Goal: Information Seeking & Learning: Learn about a topic

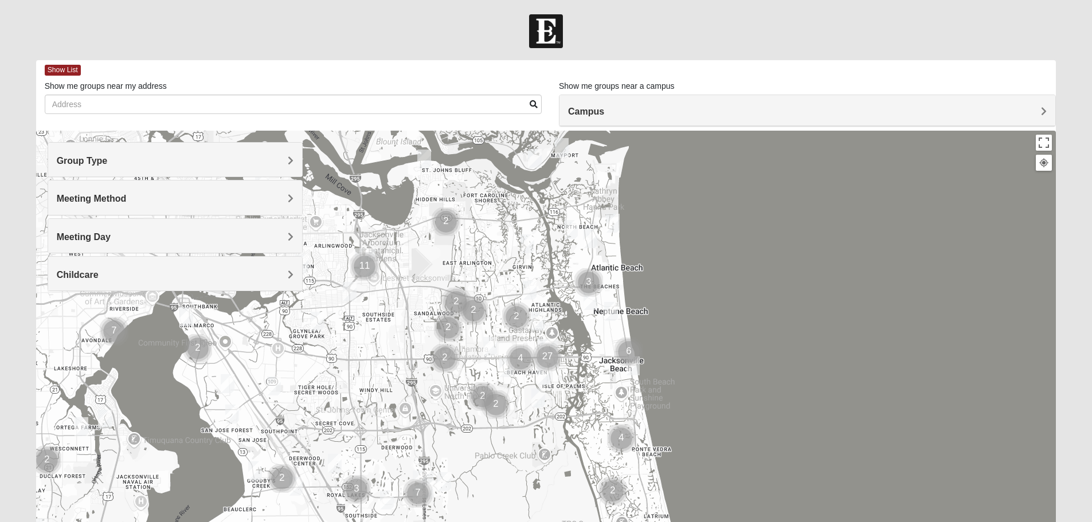
click at [248, 162] on h4 "Group Type" at bounding box center [175, 160] width 237 height 11
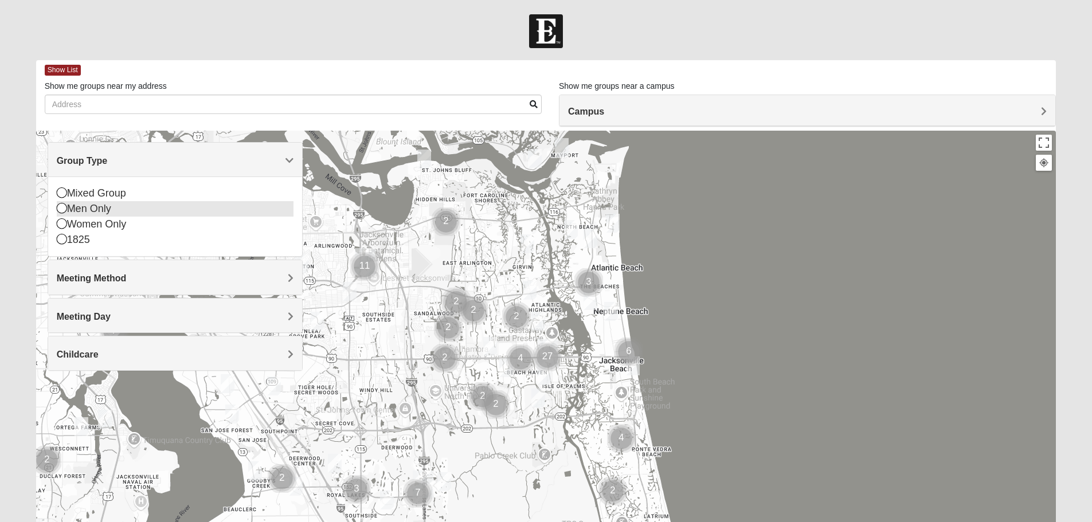
click at [97, 213] on div "Men Only" at bounding box center [175, 208] width 237 height 15
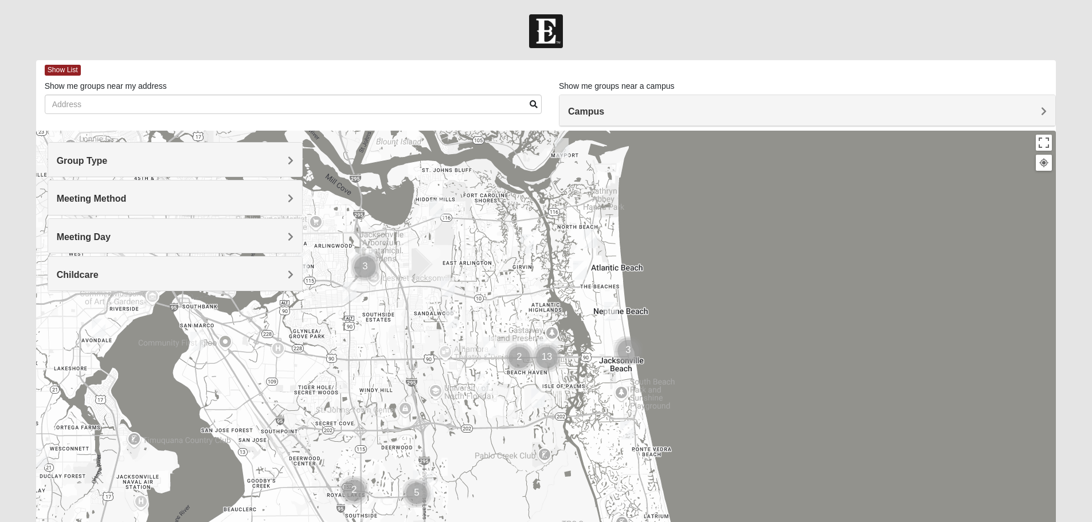
click at [242, 232] on h4 "Meeting Day" at bounding box center [175, 236] width 237 height 11
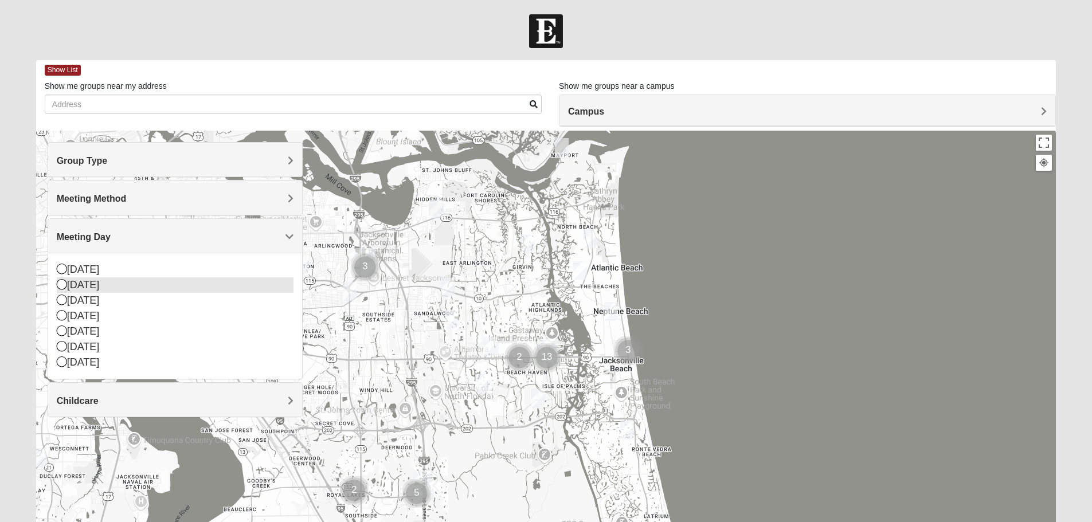
click at [62, 284] on icon at bounding box center [62, 284] width 10 height 10
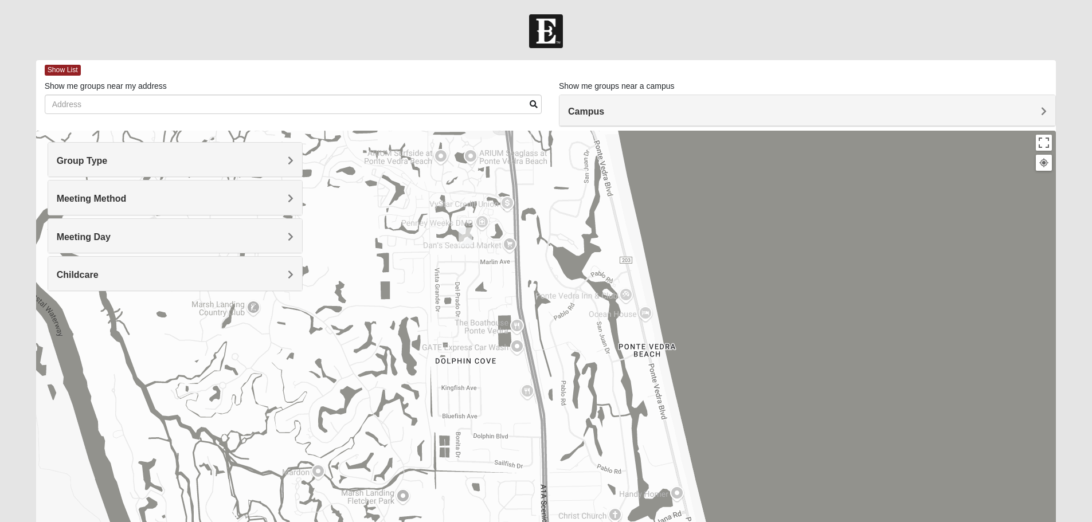
drag, startPoint x: 474, startPoint y: 205, endPoint x: 473, endPoint y: 315, distance: 110.0
click at [473, 321] on div at bounding box center [546, 360] width 1020 height 458
click at [465, 230] on img "Mens Crescimanno 32082" at bounding box center [465, 236] width 14 height 19
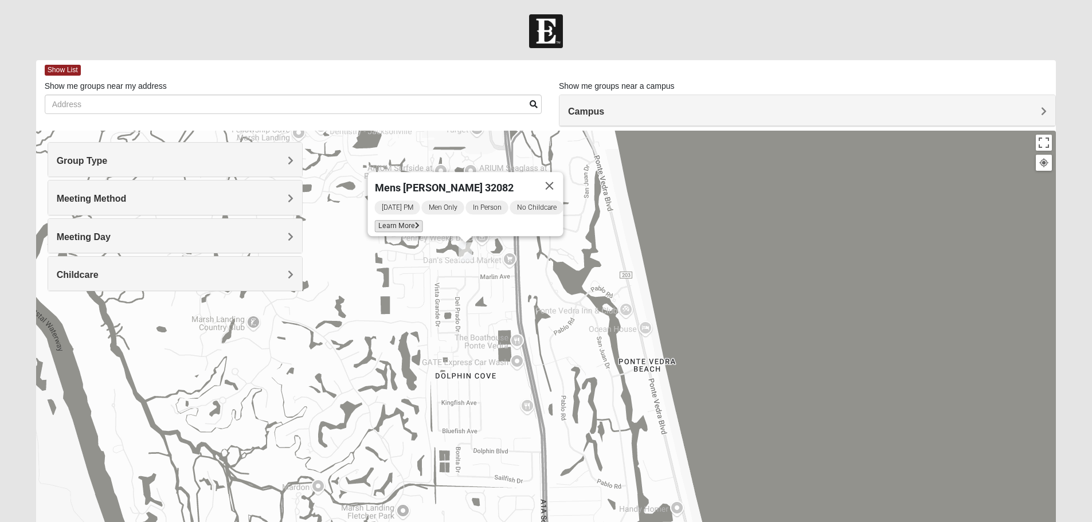
click at [407, 220] on span "Learn More" at bounding box center [398, 226] width 48 height 12
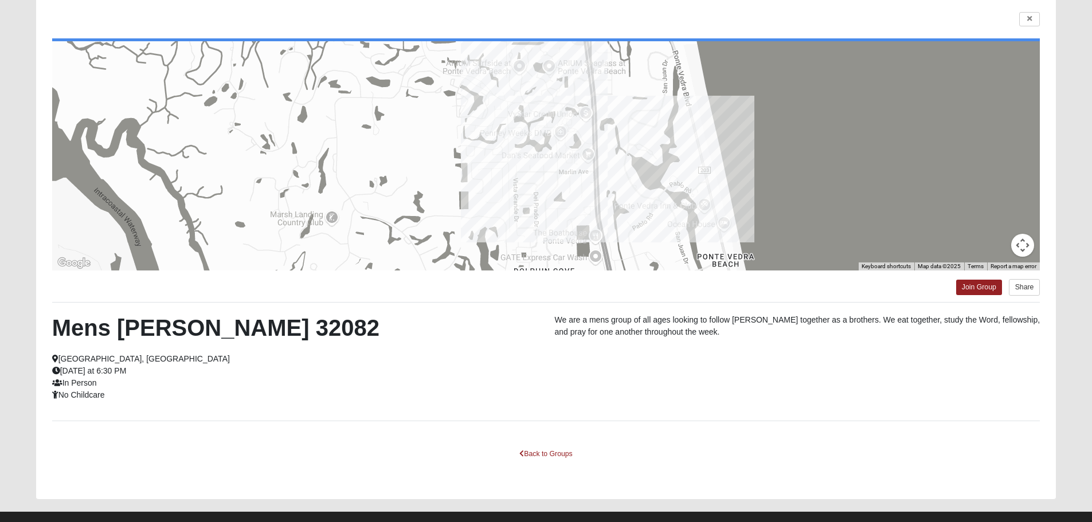
scroll to position [103, 0]
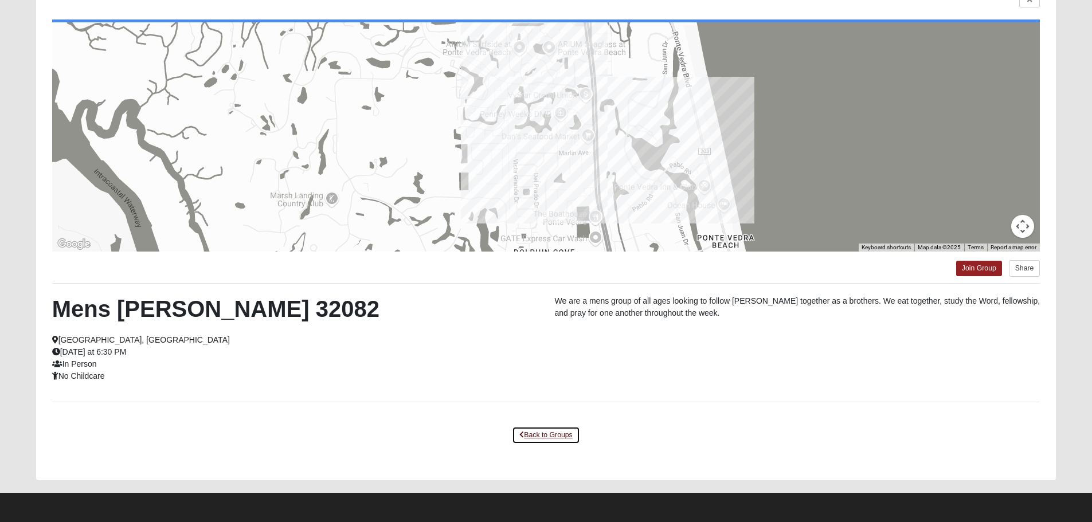
click at [532, 431] on link "Back to Groups" at bounding box center [546, 435] width 68 height 18
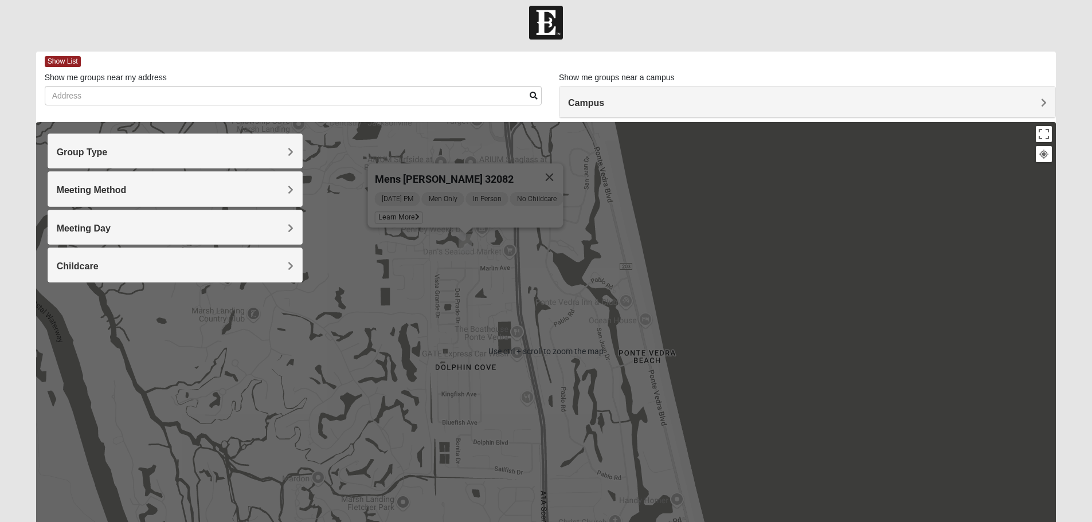
scroll to position [0, 0]
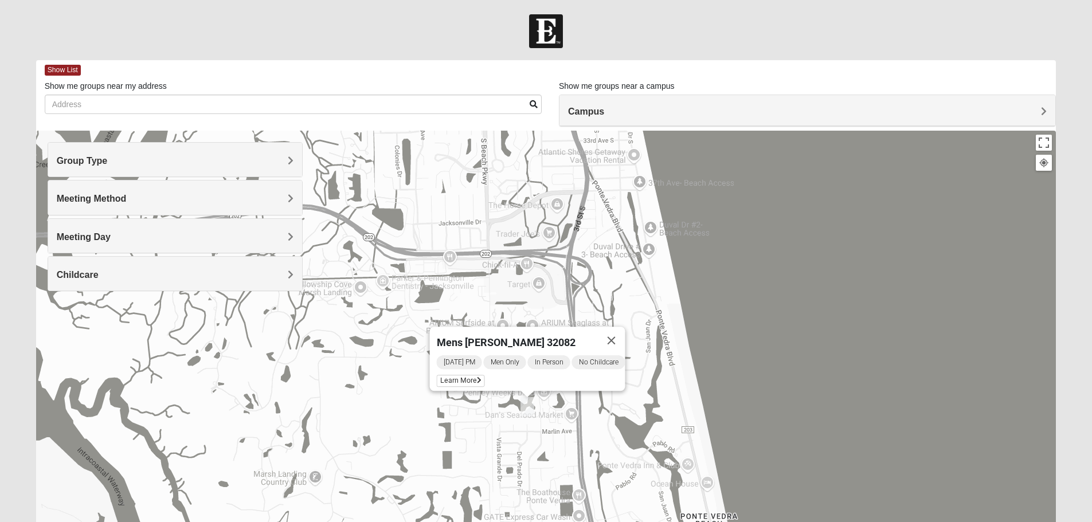
drag, startPoint x: 476, startPoint y: 303, endPoint x: 533, endPoint y: 477, distance: 183.4
click at [532, 481] on div "Mens [PERSON_NAME] 32082 [DATE] PM Men Only In Person No Childcare Learn More" at bounding box center [546, 360] width 1020 height 458
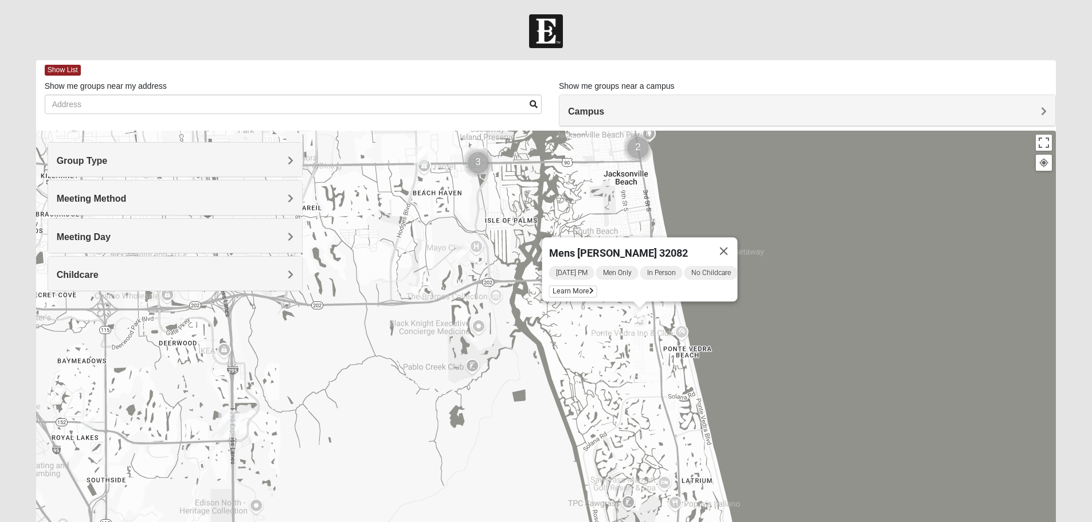
drag, startPoint x: 647, startPoint y: 264, endPoint x: 763, endPoint y: 234, distance: 119.7
click at [763, 234] on div "Mens [PERSON_NAME] 32082 [DATE] PM Men Only In Person No Childcare Learn More" at bounding box center [546, 360] width 1020 height 458
click at [464, 254] on img "Mens Schell 32224" at bounding box center [463, 253] width 14 height 19
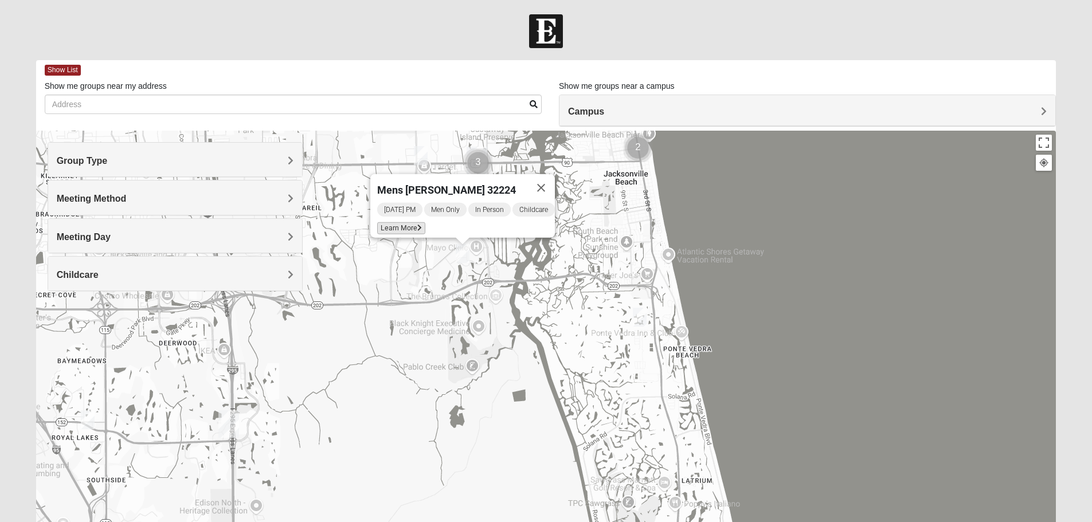
click at [402, 224] on span "Learn More" at bounding box center [401, 228] width 48 height 12
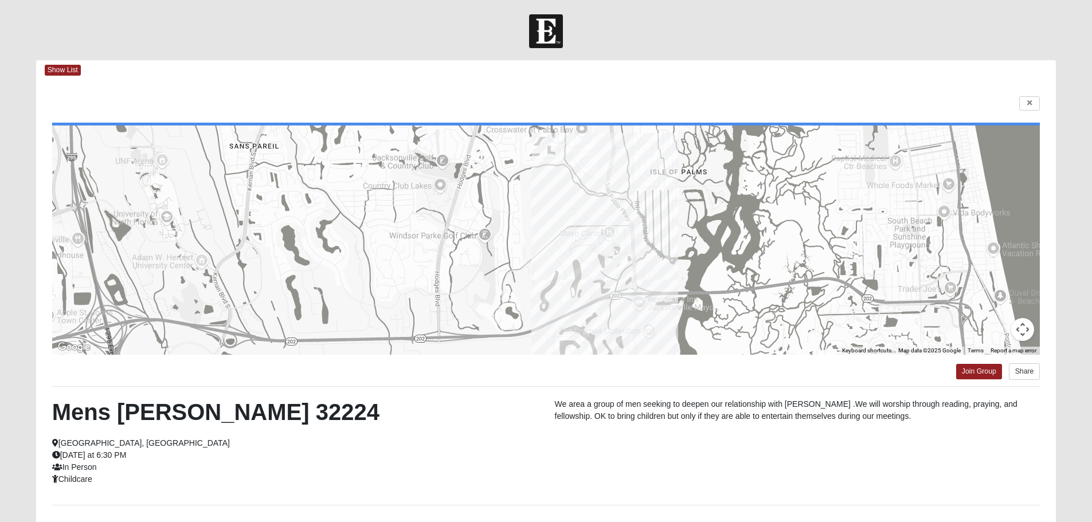
click at [410, 31] on div at bounding box center [546, 31] width 1092 height 34
click at [1031, 101] on icon at bounding box center [1029, 103] width 5 height 7
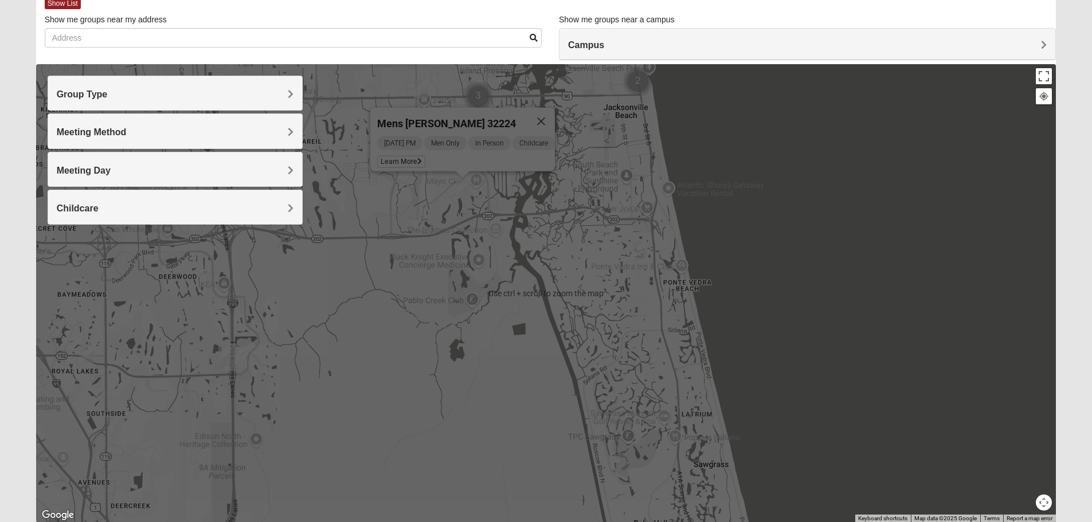
scroll to position [109, 0]
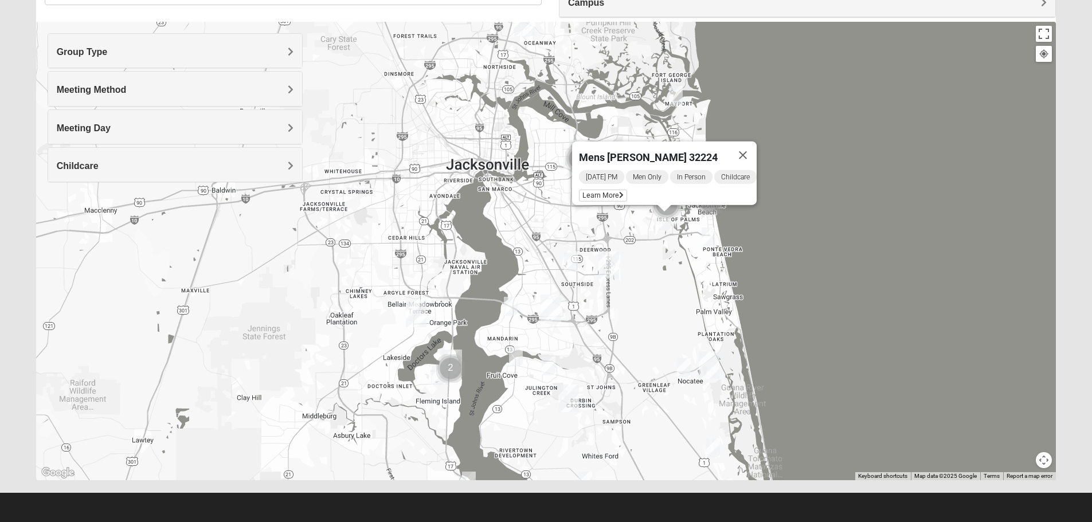
drag, startPoint x: 274, startPoint y: 316, endPoint x: 573, endPoint y: 273, distance: 301.5
click at [568, 275] on div "To navigate, press the arrow keys. Mens [PERSON_NAME] 32224 [DATE] PM Men Only …" at bounding box center [546, 251] width 1020 height 458
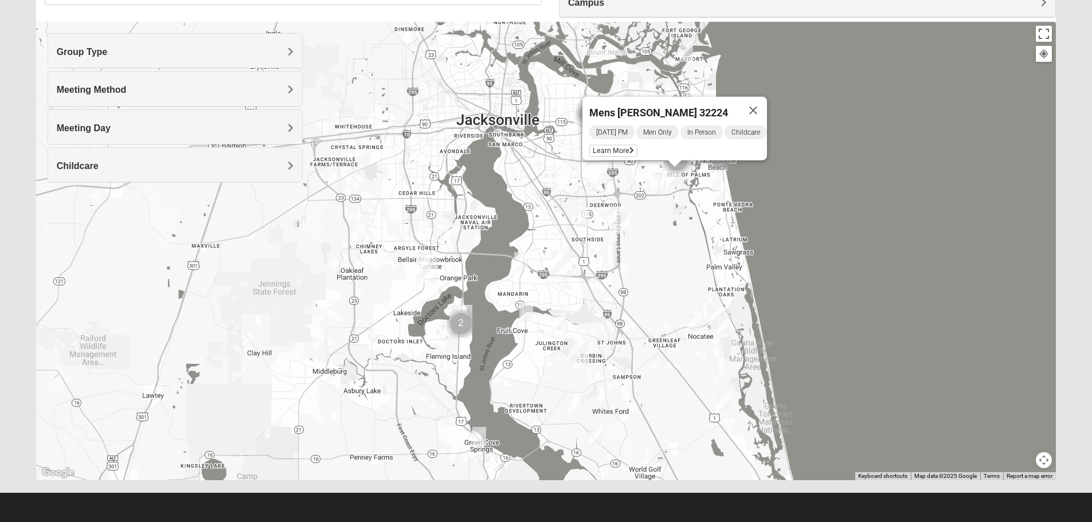
drag, startPoint x: 512, startPoint y: 339, endPoint x: 474, endPoint y: 368, distance: 47.3
click at [474, 371] on div "Mens [PERSON_NAME] 32224 [DATE] PM Men Only In Person Childcare Learn More" at bounding box center [546, 251] width 1020 height 458
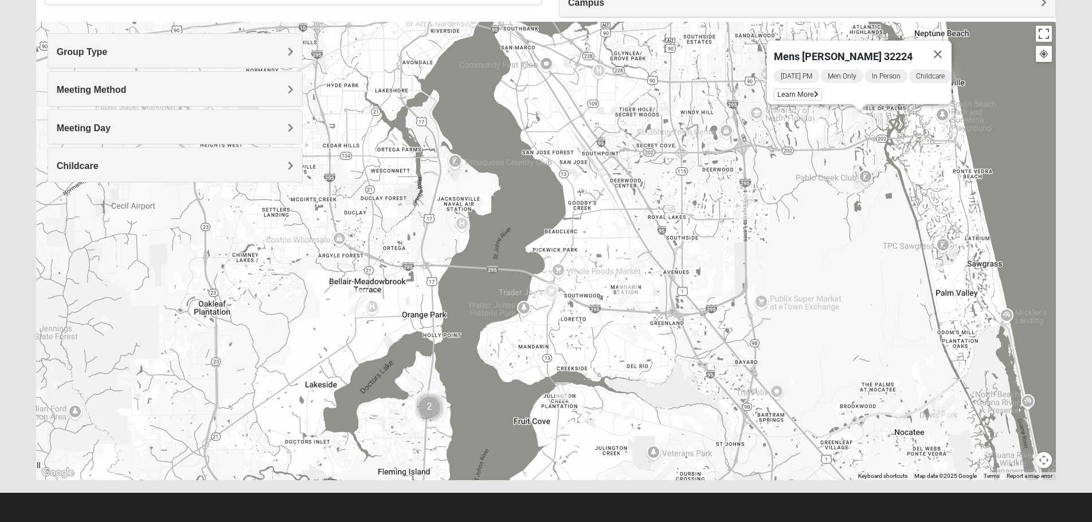
click at [629, 410] on img "Mens Kinnaman/Gerville-Reache 32259" at bounding box center [628, 410] width 14 height 19
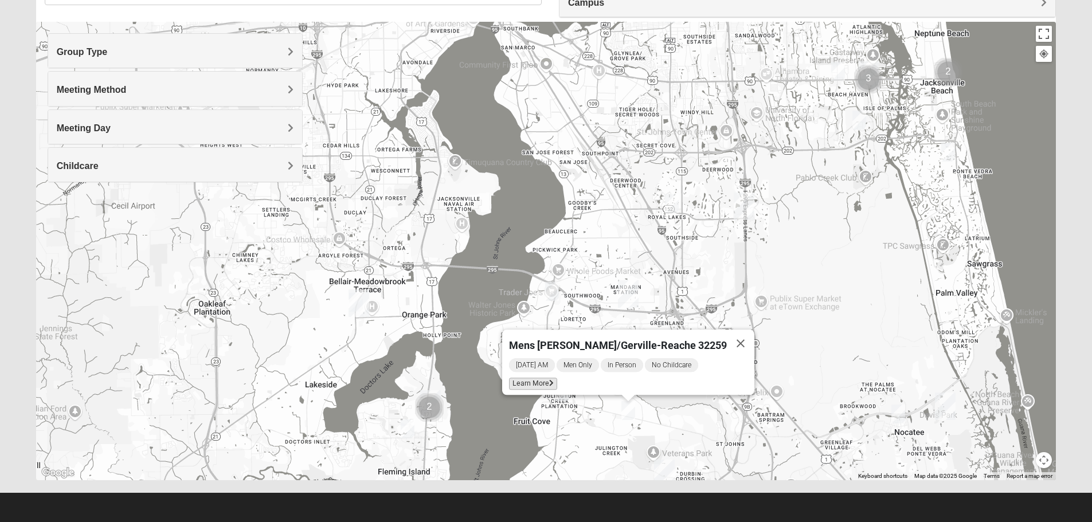
click at [557, 380] on span "Learn More" at bounding box center [533, 384] width 48 height 12
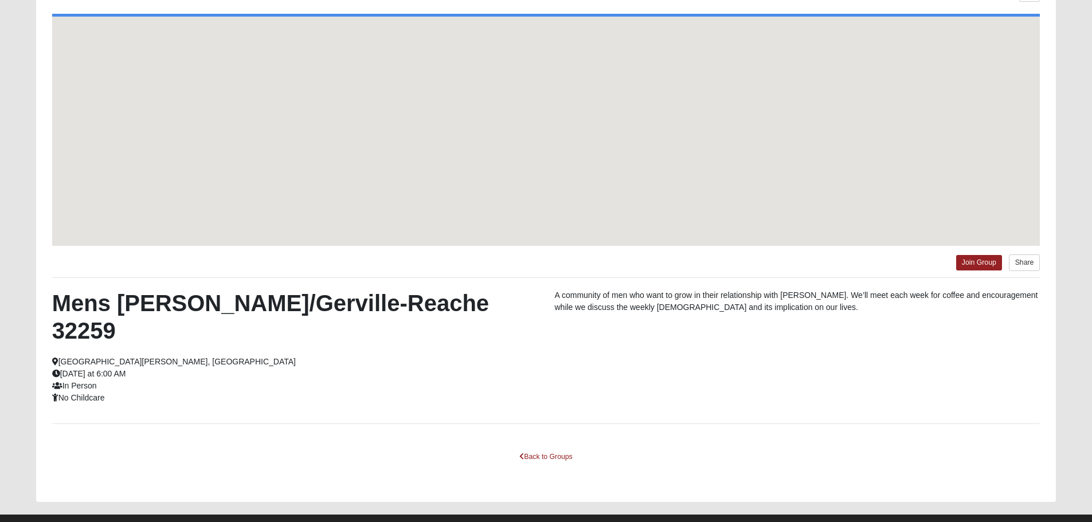
scroll to position [58, 0]
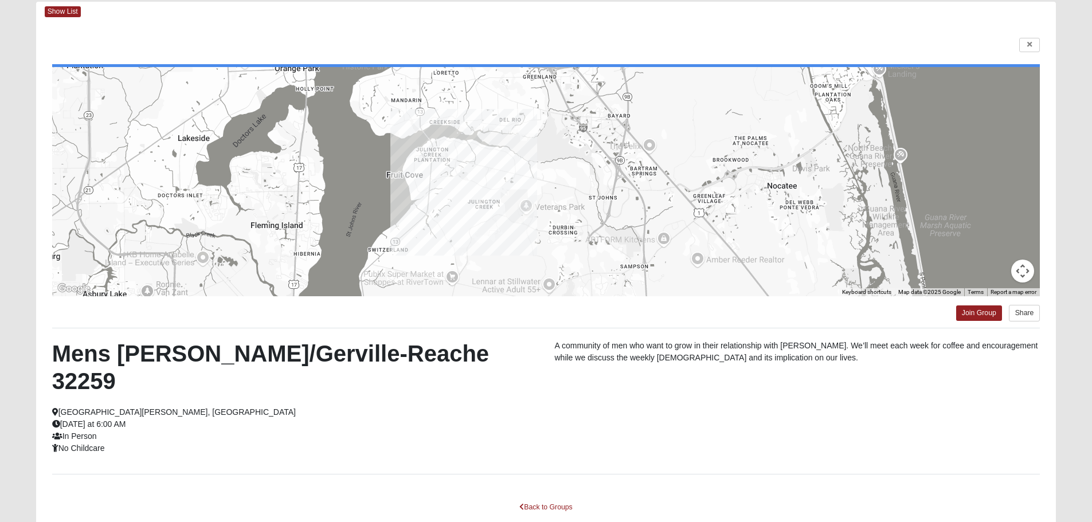
drag, startPoint x: 559, startPoint y: 249, endPoint x: 517, endPoint y: 196, distance: 67.7
click at [517, 196] on div at bounding box center [546, 181] width 988 height 229
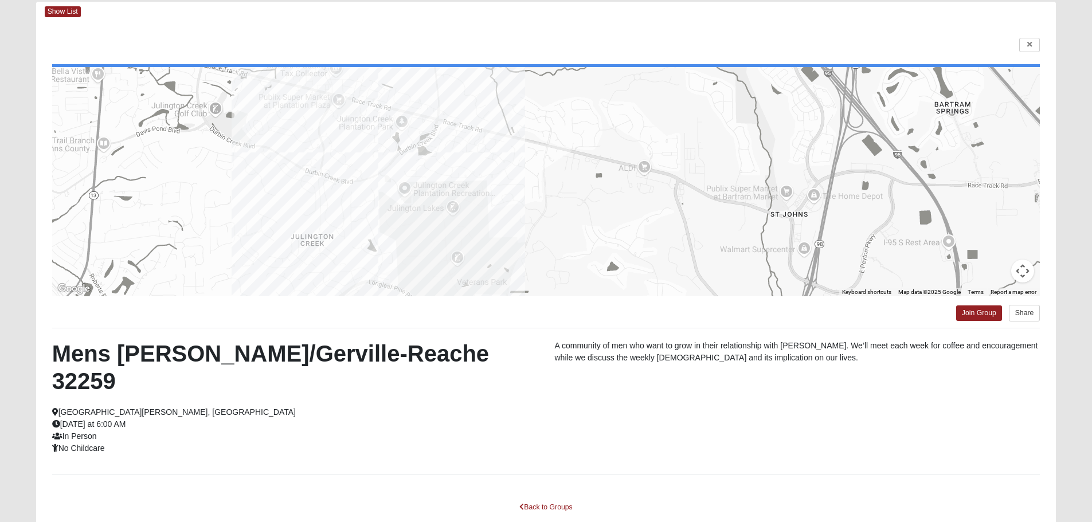
click at [396, 125] on div at bounding box center [546, 181] width 988 height 229
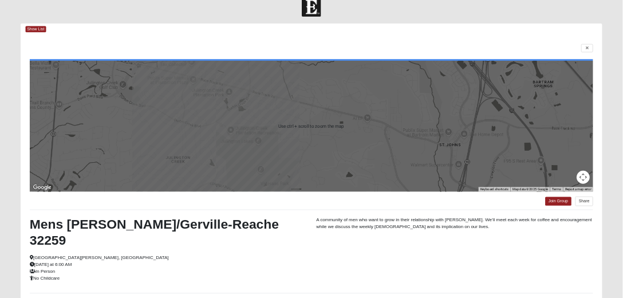
scroll to position [0, 0]
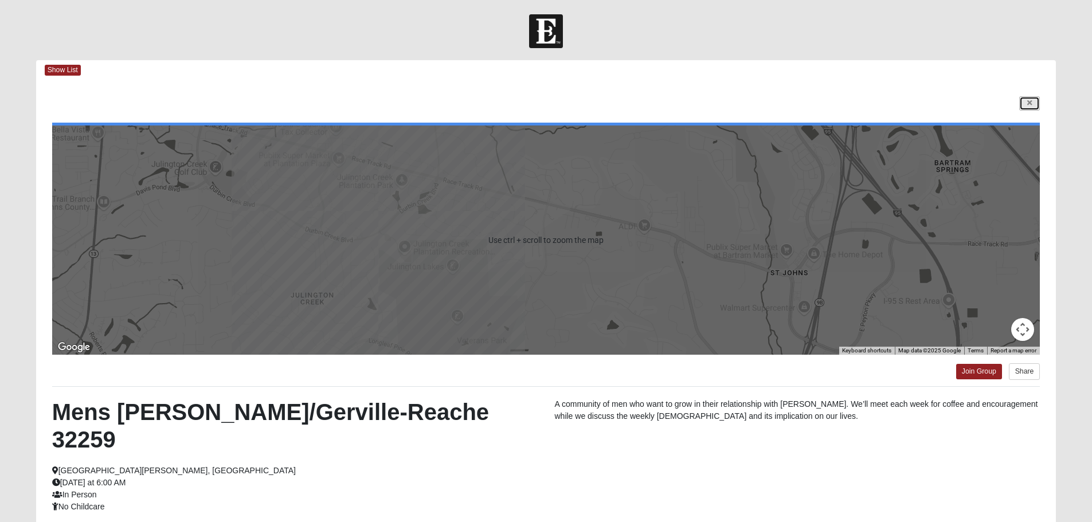
click at [1027, 96] on link at bounding box center [1029, 103] width 21 height 14
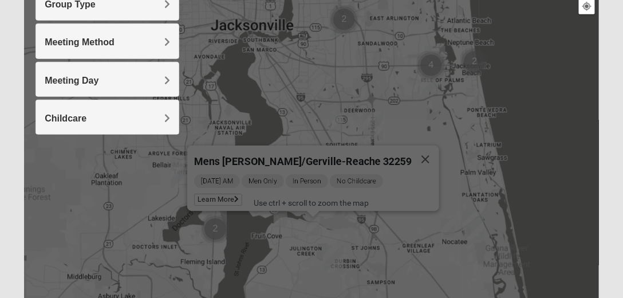
scroll to position [163, 0]
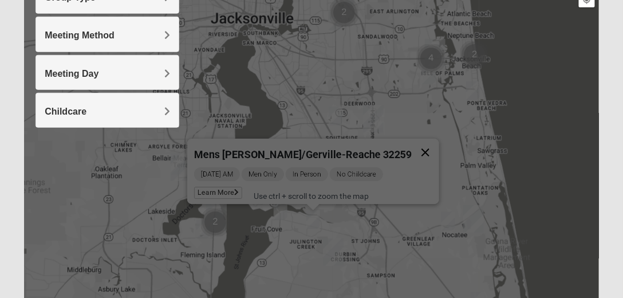
click at [412, 148] on button "Close" at bounding box center [426, 153] width 28 height 28
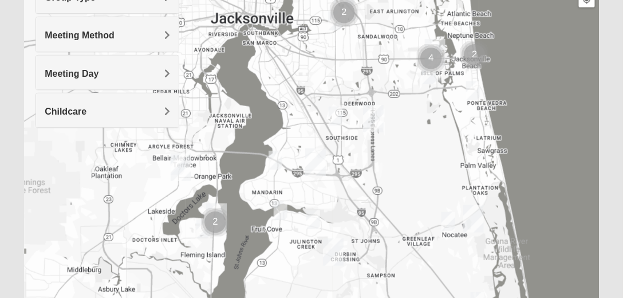
click at [284, 211] on img "Mens Hayes 32259" at bounding box center [281, 210] width 14 height 19
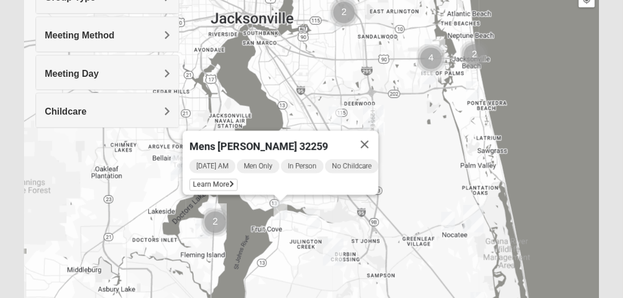
click at [314, 220] on img "Mens Kinnaman/Gerville-Reache 32259" at bounding box center [314, 219] width 14 height 19
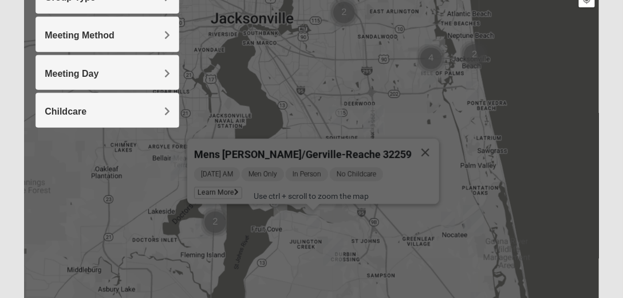
scroll to position [131, 0]
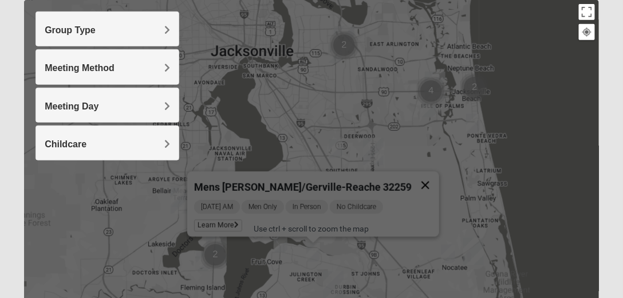
click at [412, 174] on button "Close" at bounding box center [426, 185] width 28 height 28
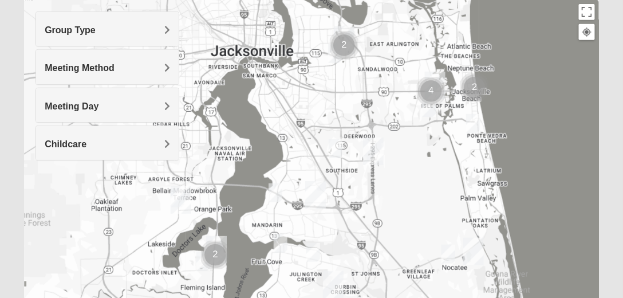
click at [277, 195] on img "Mens Laing 32257" at bounding box center [276, 192] width 14 height 19
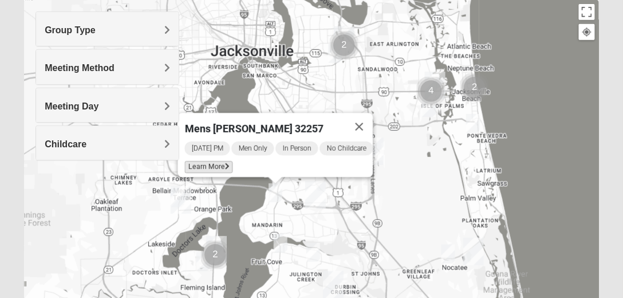
click at [214, 162] on span "Learn More" at bounding box center [209, 167] width 48 height 12
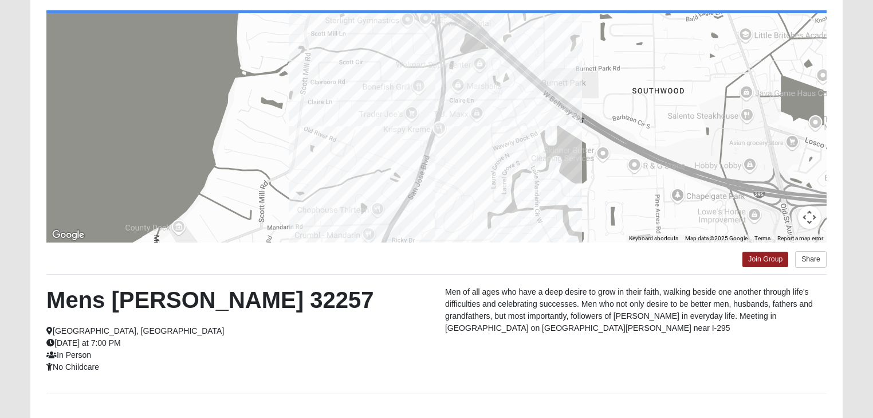
scroll to position [64, 0]
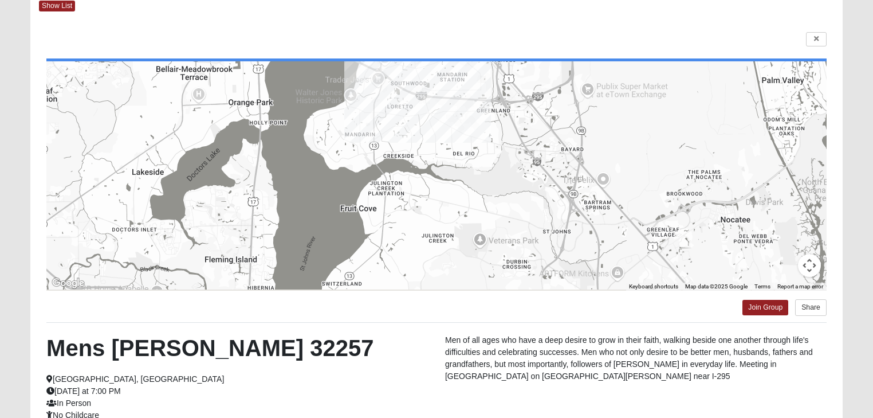
drag, startPoint x: 548, startPoint y: 247, endPoint x: 455, endPoint y: 112, distance: 163.5
click at [459, 112] on div at bounding box center [436, 175] width 780 height 229
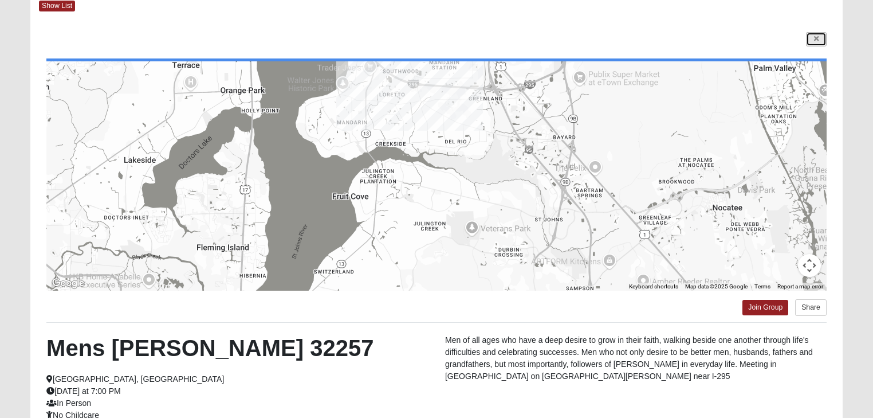
click at [818, 37] on icon at bounding box center [816, 39] width 5 height 7
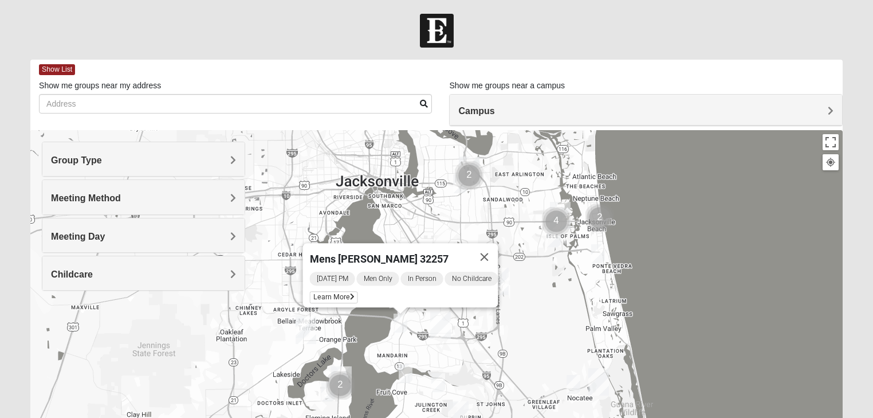
scroll to position [0, 0]
click at [485, 244] on button "Close" at bounding box center [484, 258] width 28 height 28
